Goal: Find specific page/section: Find specific page/section

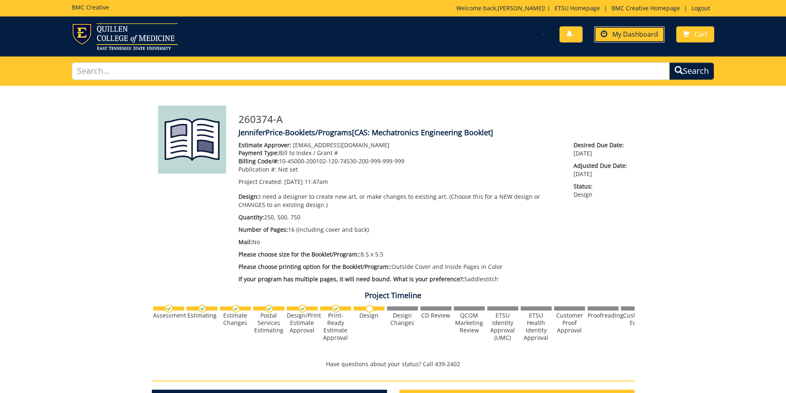
click at [636, 35] on span "My Dashboard" at bounding box center [635, 34] width 46 height 9
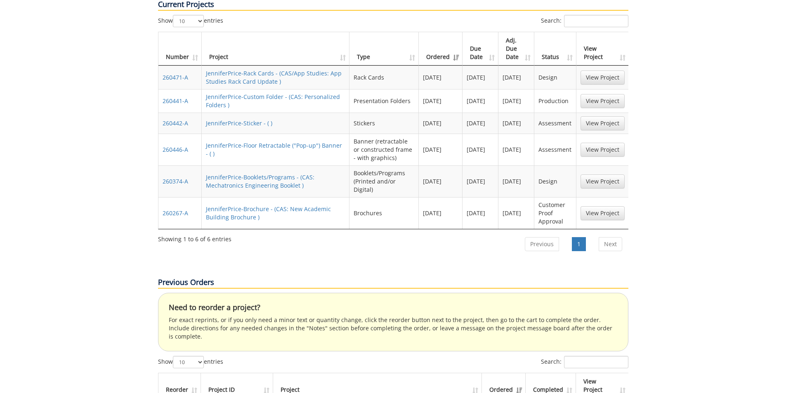
scroll to position [454, 0]
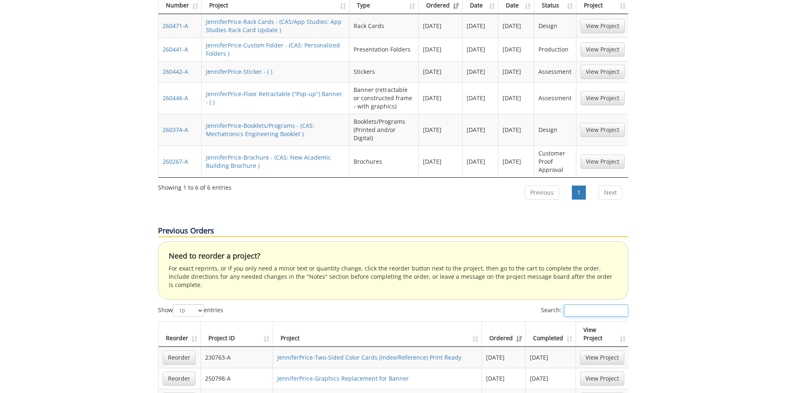
click at [583, 305] on input "Search:" at bounding box center [596, 311] width 64 height 12
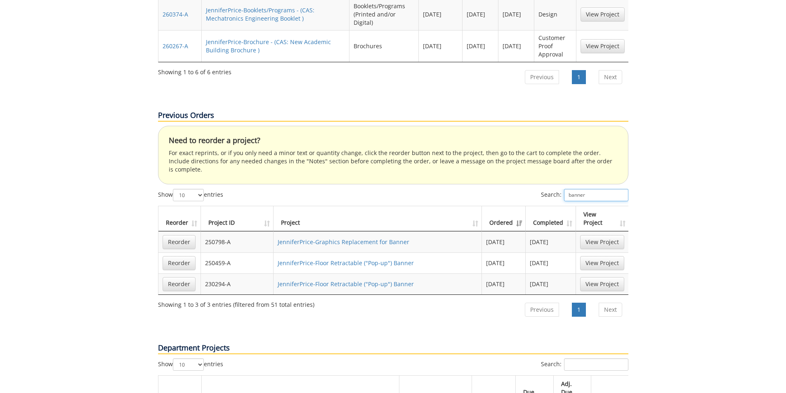
scroll to position [578, 0]
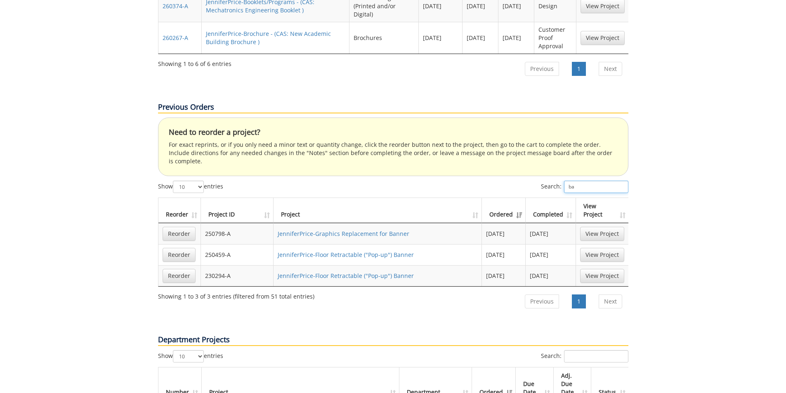
type input "b"
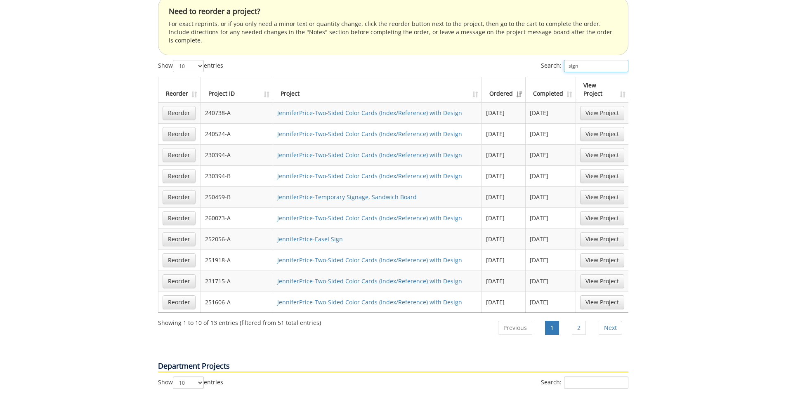
scroll to position [702, 0]
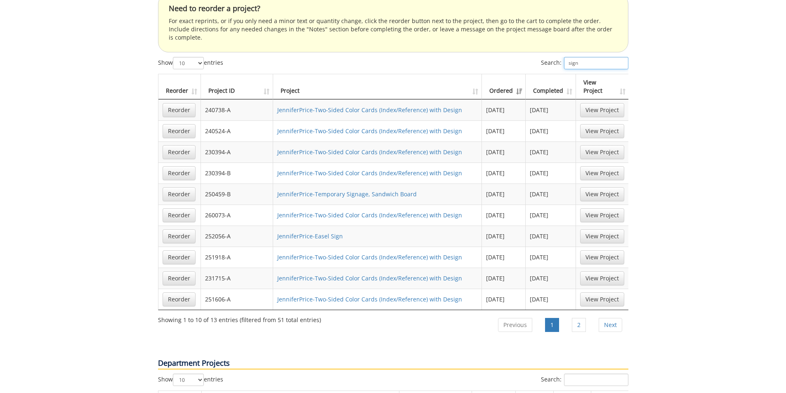
type input "sign"
click at [201, 57] on select "10 25 50 100" at bounding box center [188, 63] width 31 height 12
select select "100"
click at [174, 57] on select "10 25 50 100" at bounding box center [188, 63] width 31 height 12
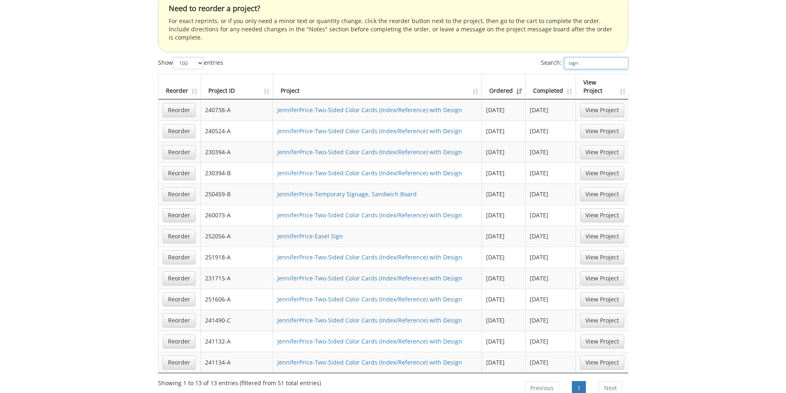
drag, startPoint x: 581, startPoint y: 21, endPoint x: 567, endPoint y: 19, distance: 14.3
click at [567, 57] on input "sign" at bounding box center [596, 63] width 64 height 12
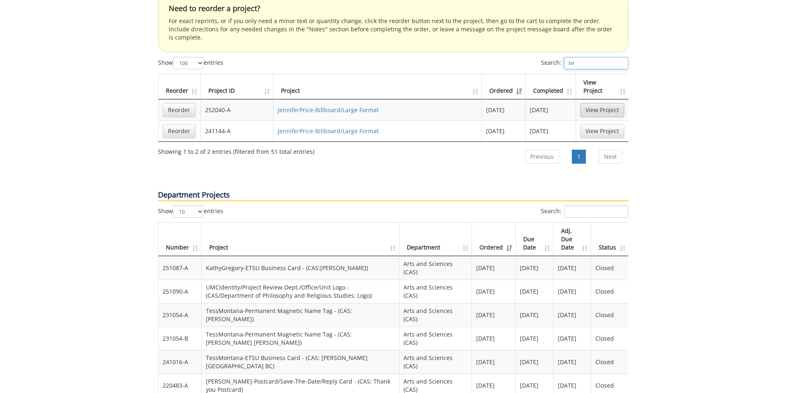
type input "bil"
click at [611, 103] on link "View Project" at bounding box center [602, 110] width 44 height 14
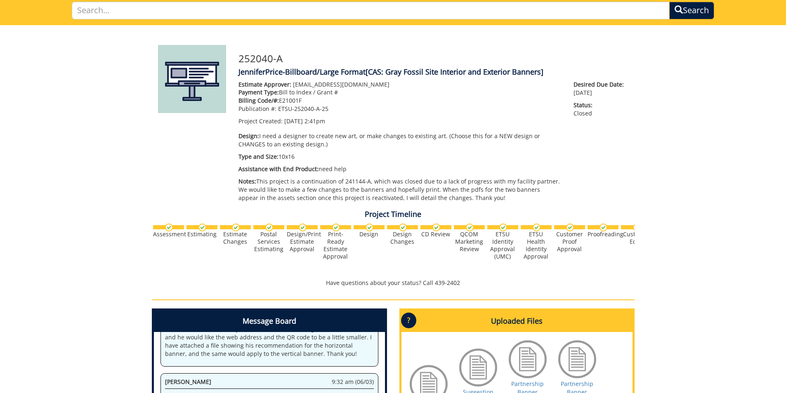
scroll to position [206, 0]
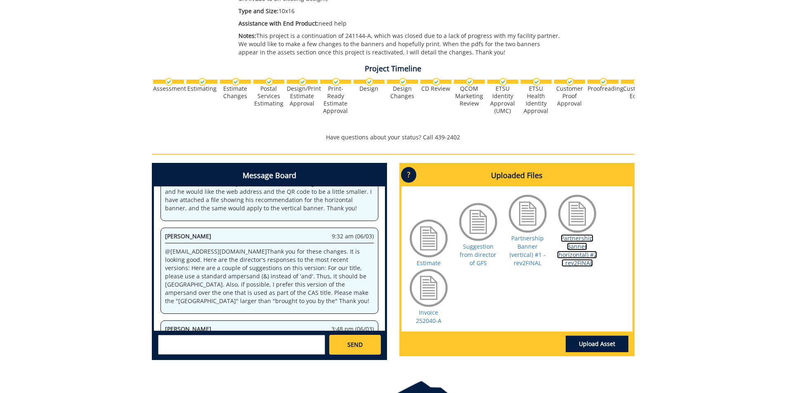
click at [593, 255] on link "Partnership Banner (horizontal) #2 - rev2FINAL" at bounding box center [577, 250] width 40 height 33
click at [579, 250] on link "Partnership Banner (horizontal) #2 - rev2FINAL" at bounding box center [577, 250] width 40 height 33
click at [527, 262] on link "Partnership Banner (vertical) #1 - rev2FINAL" at bounding box center [528, 250] width 36 height 33
